Goal: Check status: Check status

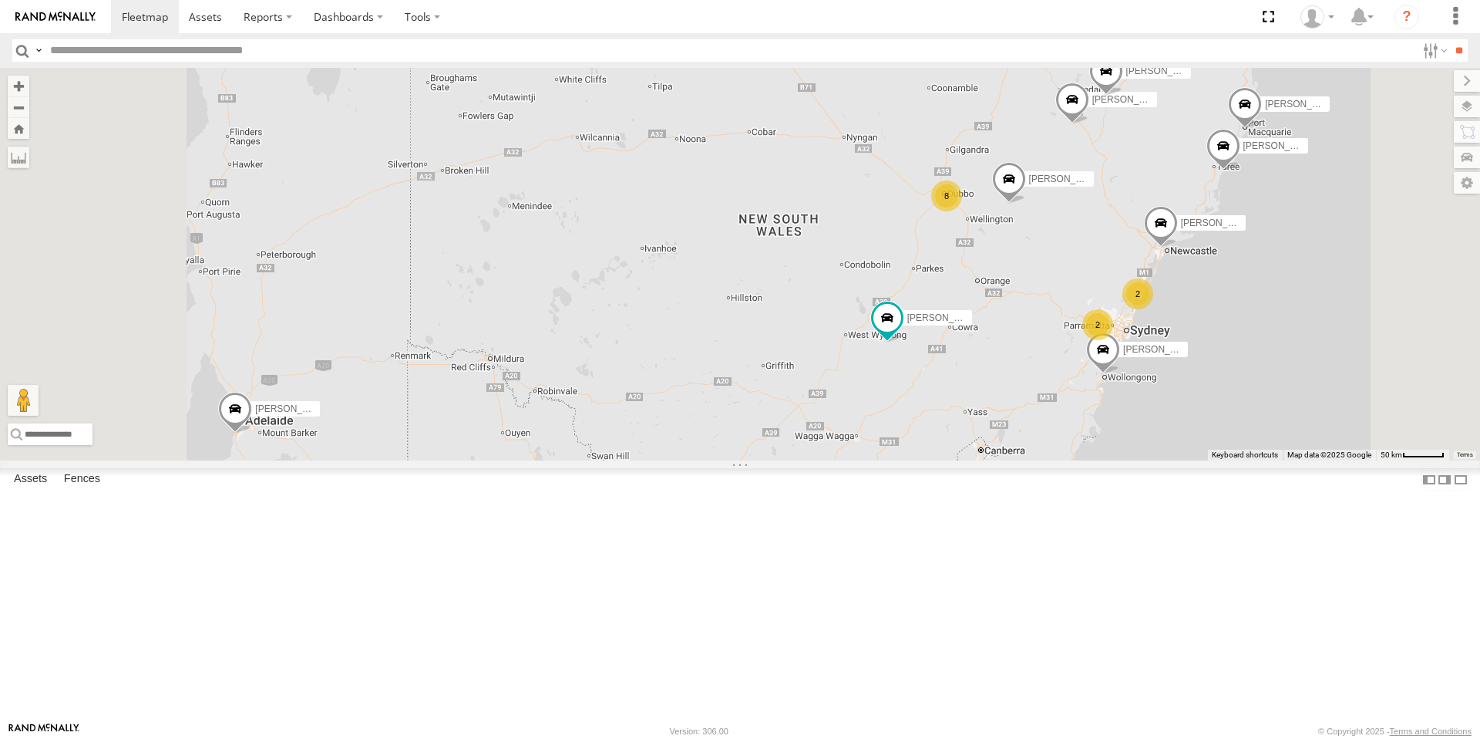
select select "**********"
click at [962, 211] on div "8" at bounding box center [946, 195] width 31 height 31
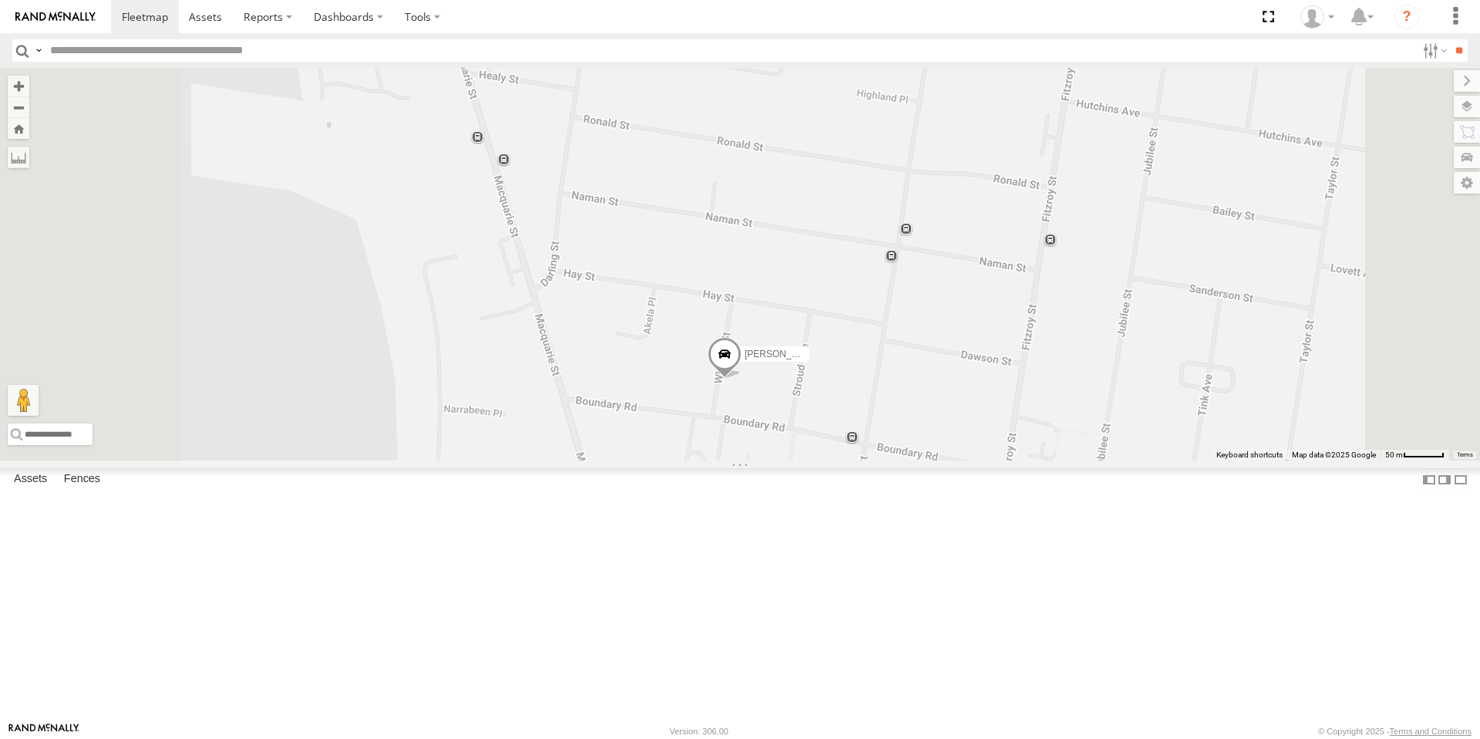
click at [742, 379] on span at bounding box center [725, 358] width 34 height 42
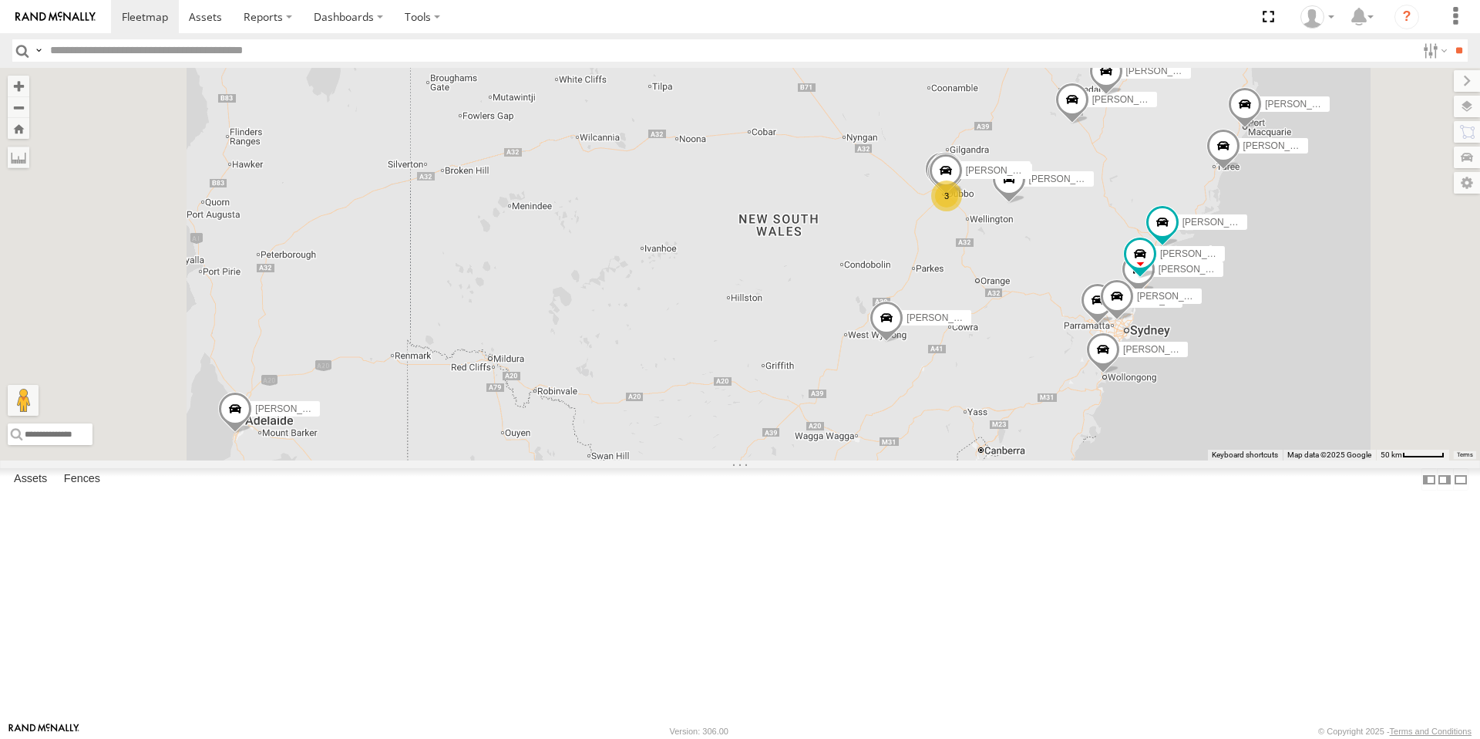
click at [962, 211] on div "3" at bounding box center [946, 195] width 31 height 31
click at [962, 211] on div "8" at bounding box center [946, 195] width 31 height 31
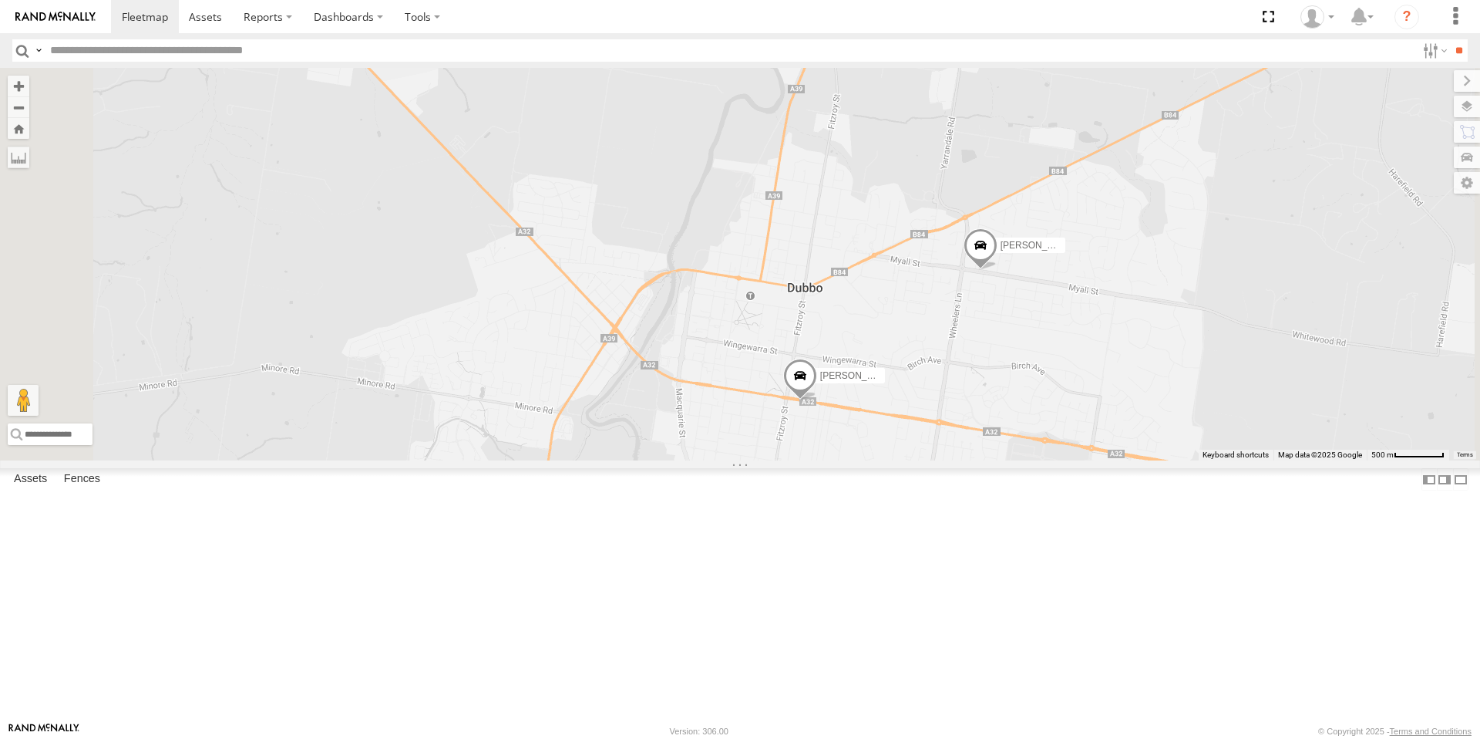
click at [817, 400] on span at bounding box center [800, 380] width 34 height 42
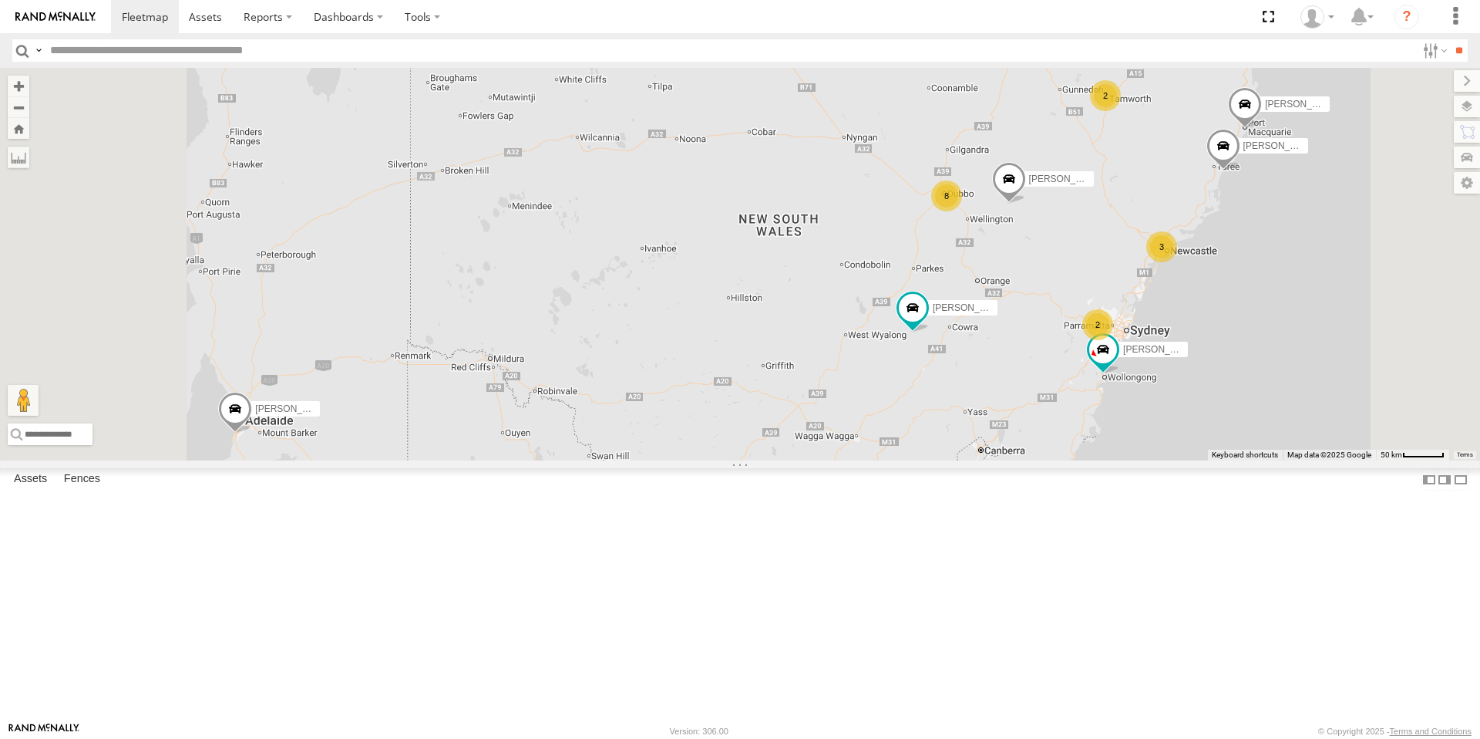
click at [0, 0] on label "×" at bounding box center [0, 0] width 0 height 0
click at [962, 211] on div "8" at bounding box center [946, 195] width 31 height 31
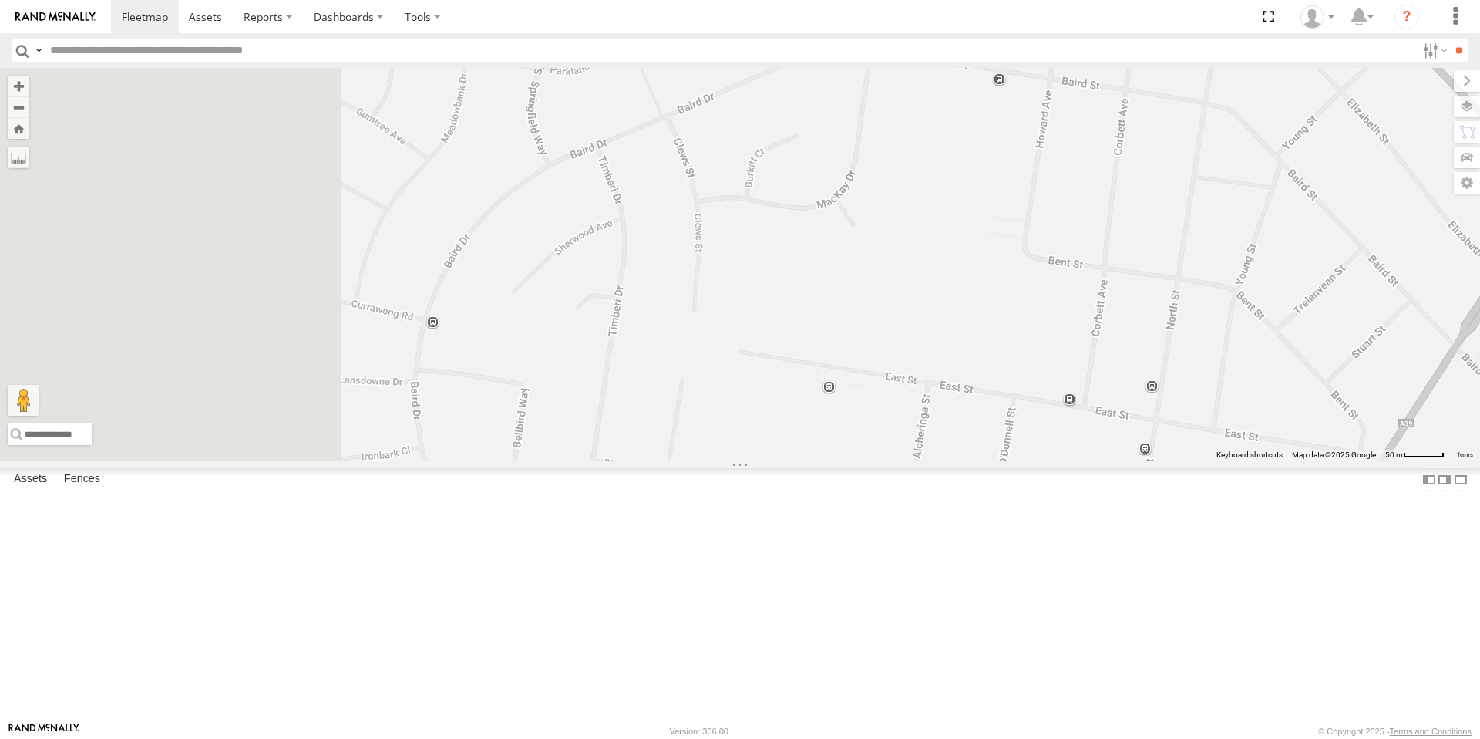
drag, startPoint x: 532, startPoint y: 289, endPoint x: 716, endPoint y: 234, distance: 191.7
click at [716, 233] on div "[PERSON_NAME] [PERSON_NAME] [PERSON_NAME] [PERSON_NAME] [PERSON_NAME] [PERSON_N…" at bounding box center [740, 264] width 1480 height 392
